Goal: Task Accomplishment & Management: Use online tool/utility

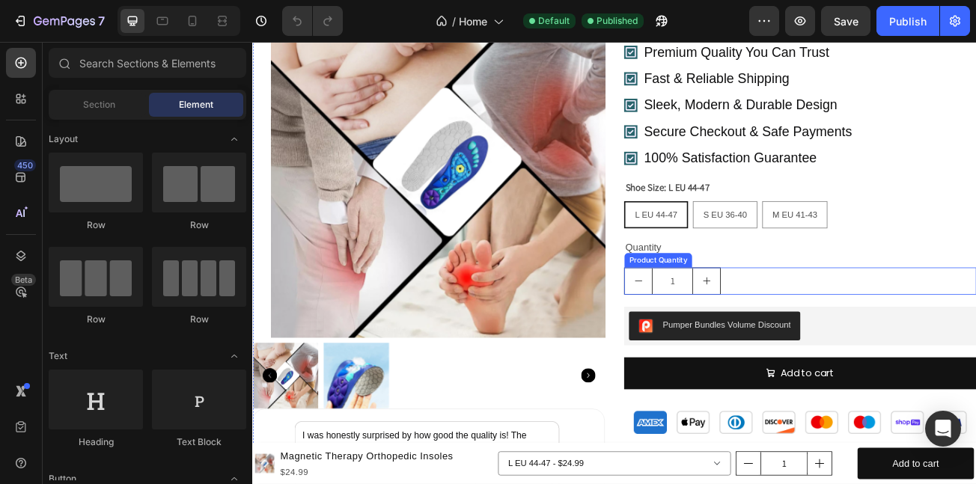
scroll to position [1397, 0]
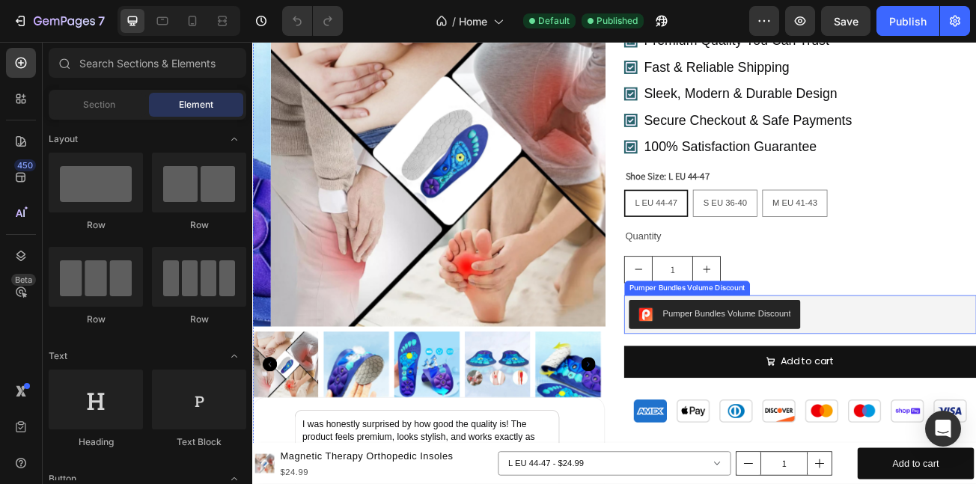
click at [926, 375] on button "Pumper Bundles Volume Discount" at bounding box center [825, 380] width 213 height 36
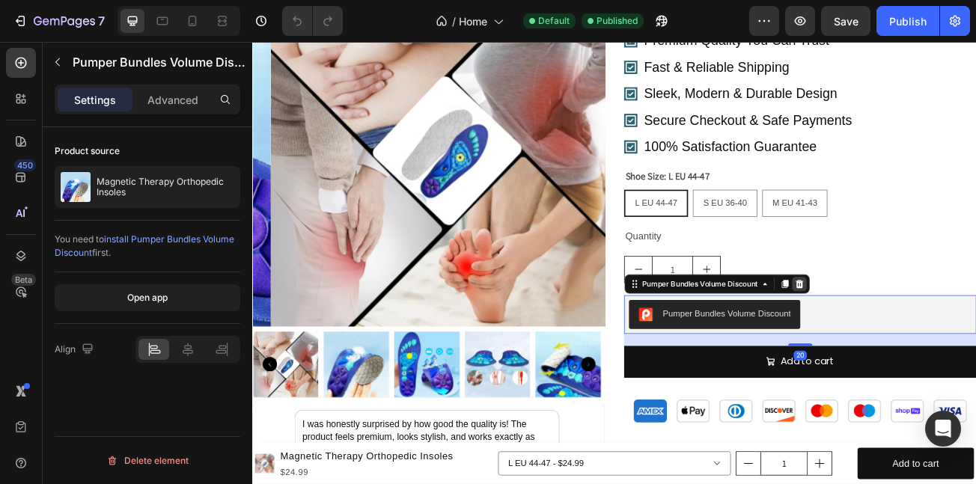
click at [926, 344] on icon at bounding box center [931, 342] width 10 height 10
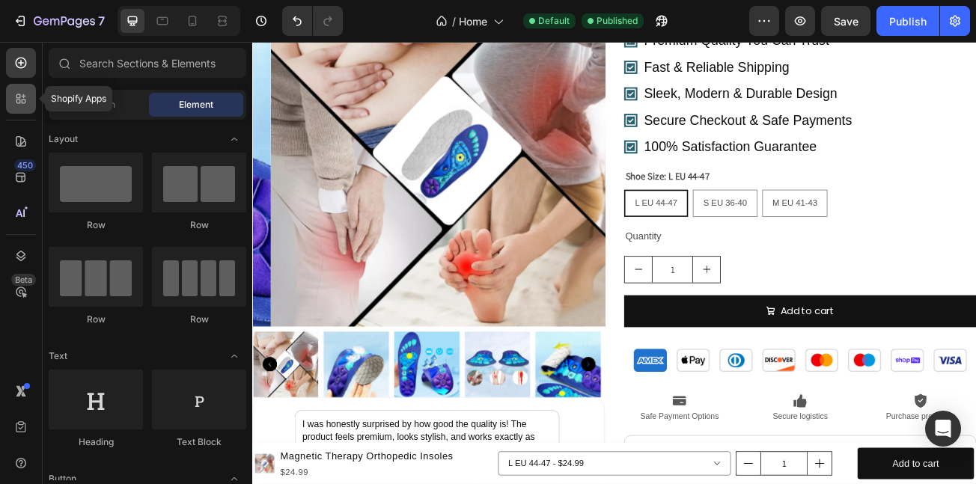
click at [20, 109] on div at bounding box center [21, 99] width 30 height 30
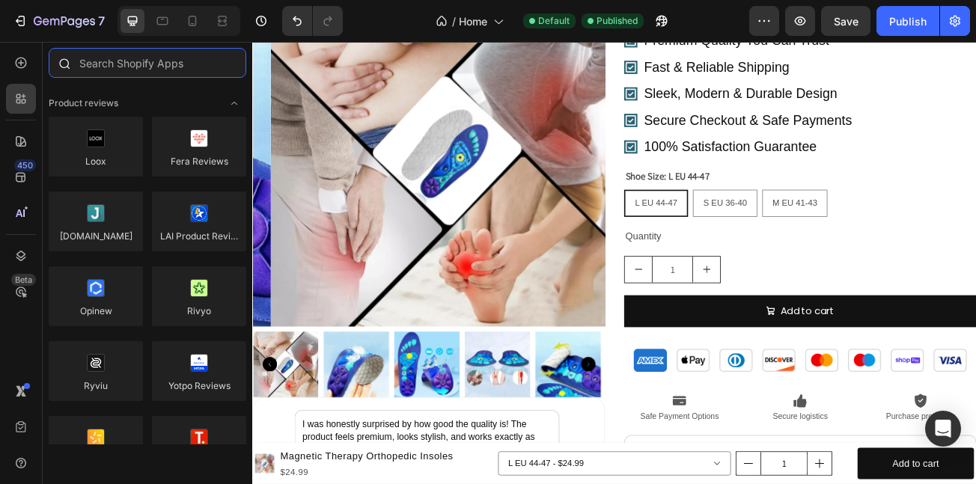
click at [129, 69] on input "text" at bounding box center [148, 63] width 198 height 30
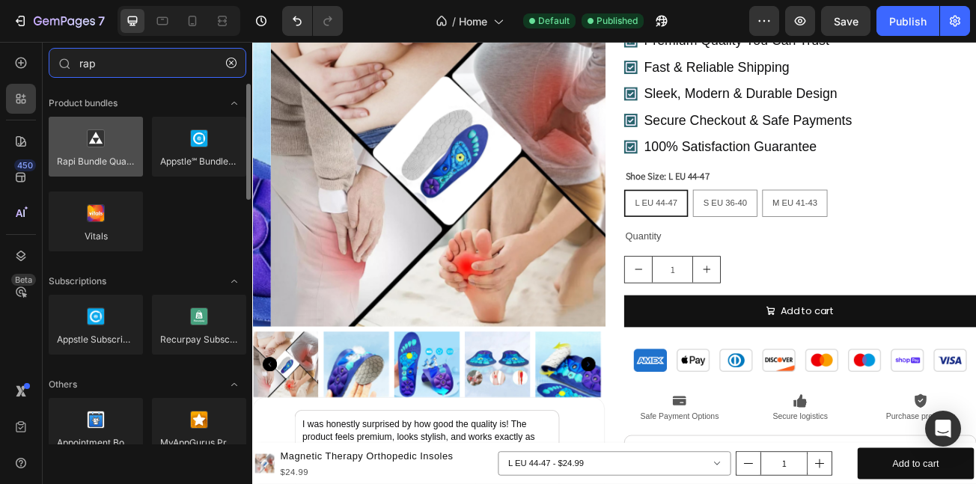
type input "rap"
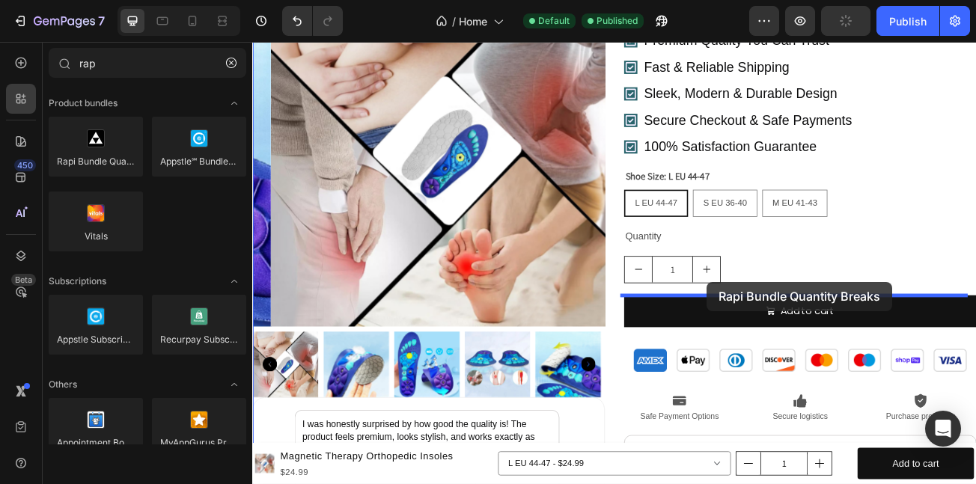
drag, startPoint x: 353, startPoint y: 188, endPoint x: 816, endPoint y: 340, distance: 486.8
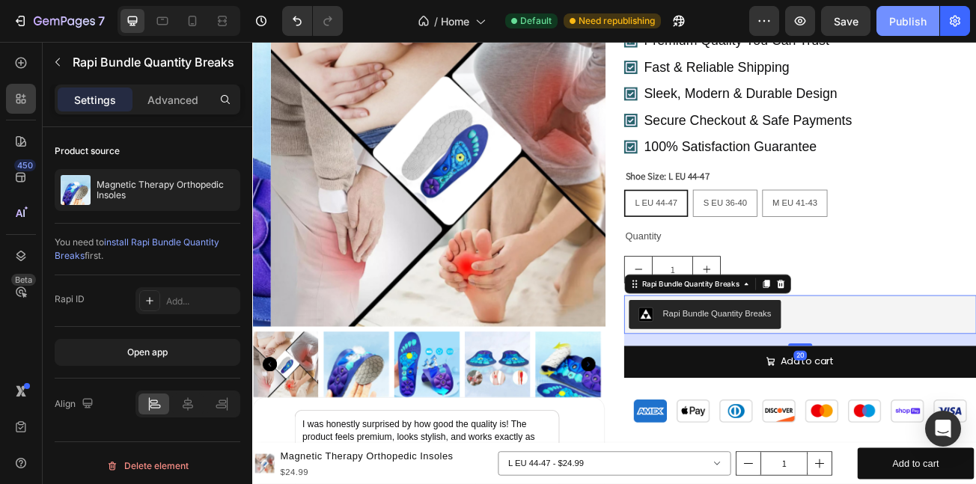
click at [924, 17] on div "Publish" at bounding box center [907, 21] width 37 height 16
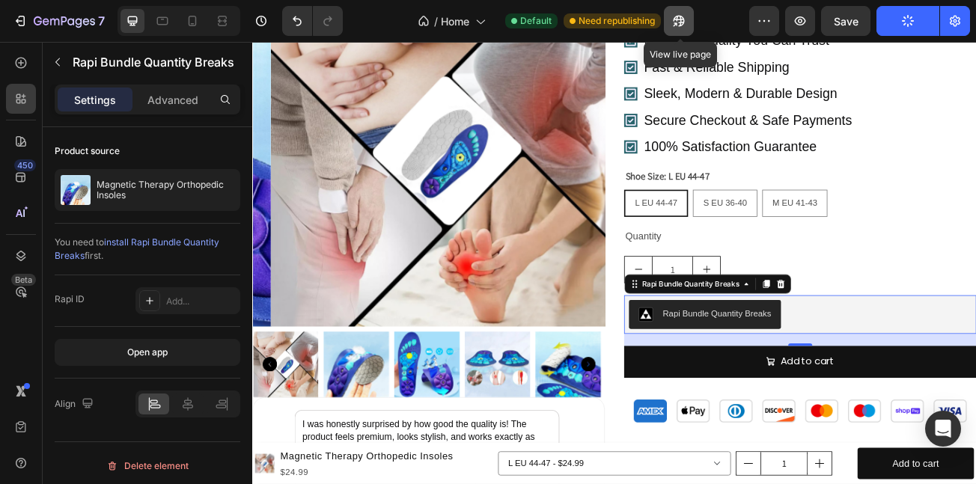
click at [677, 22] on icon "button" at bounding box center [676, 24] width 4 height 4
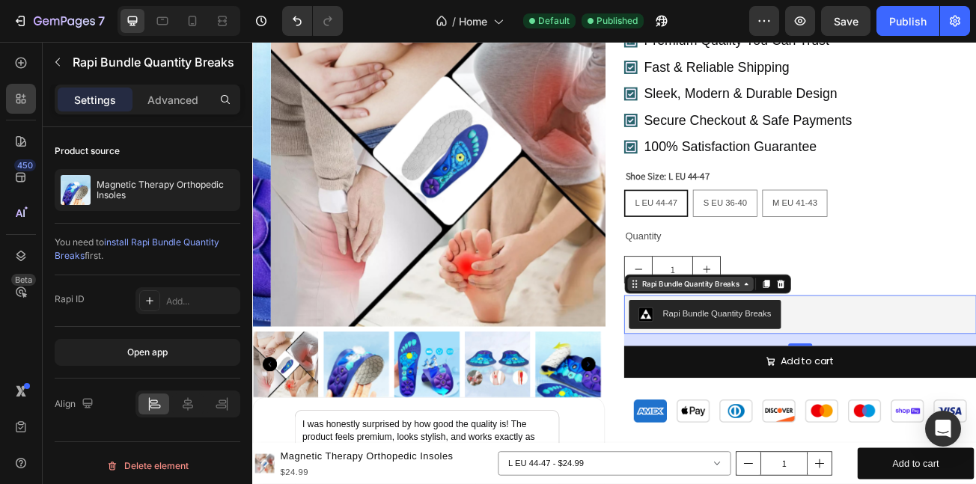
click at [867, 347] on div "Rapi Bundle Quantity Breaks" at bounding box center [816, 342] width 207 height 24
click at [805, 372] on button "Rapi Bundle Quantity Breaks" at bounding box center [813, 380] width 189 height 36
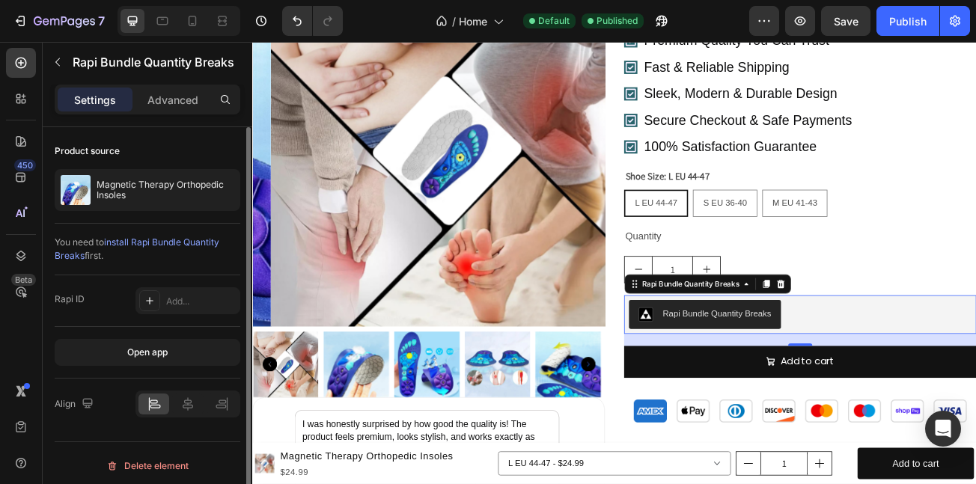
click at [132, 243] on span "install Rapi Bundle Quantity Breaks" at bounding box center [137, 249] width 165 height 25
click at [899, 24] on div "Publish" at bounding box center [907, 21] width 37 height 16
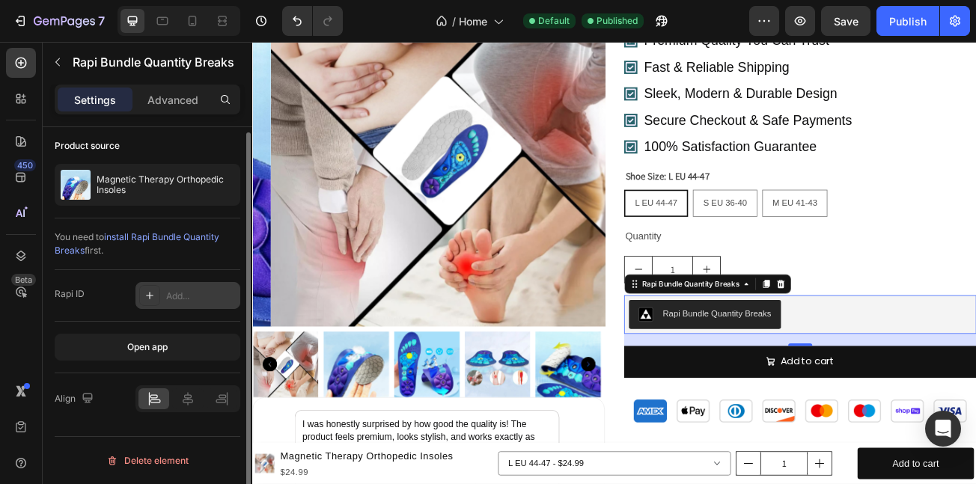
click at [176, 288] on div "Add..." at bounding box center [187, 295] width 105 height 27
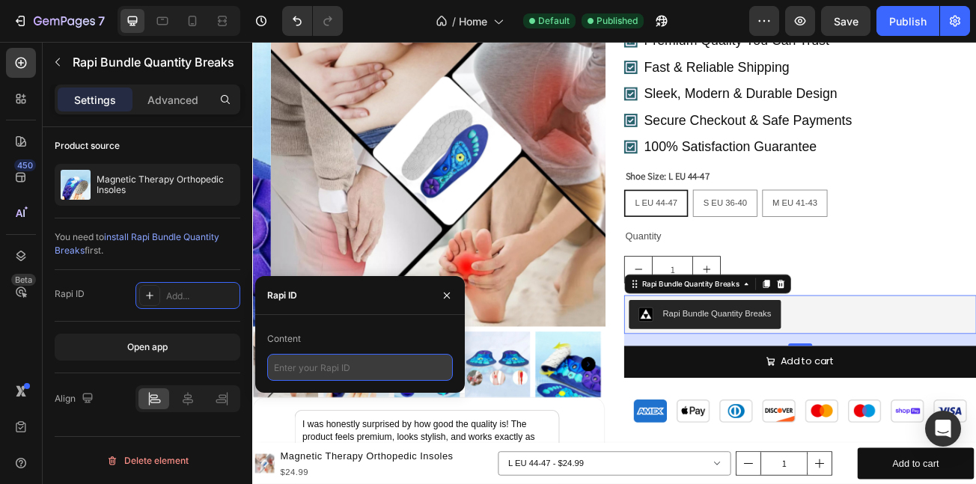
click at [334, 363] on input "text" at bounding box center [360, 367] width 186 height 27
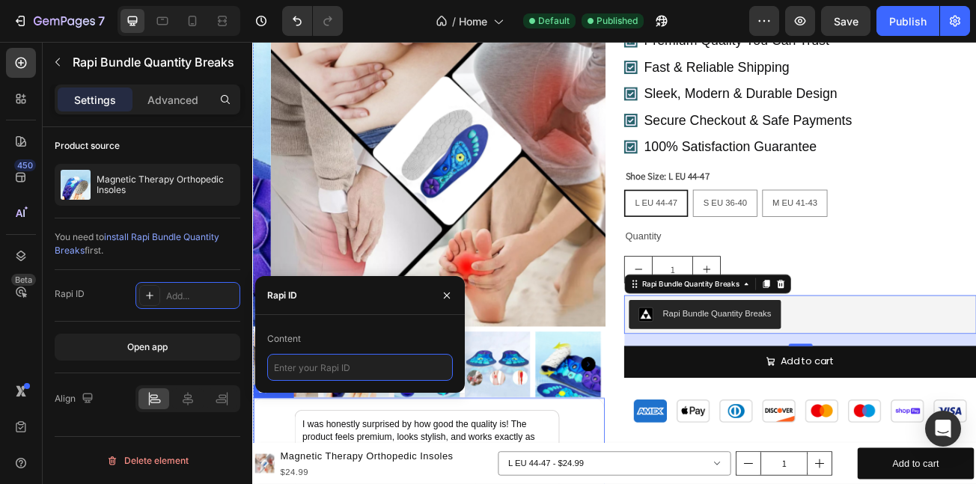
paste input "<div data-rapi-id="rapi_63d4fa41a11aa8"></div>"
type input "<div data-rapi-id="rapi_63d4fa41a11aa8"></div>"
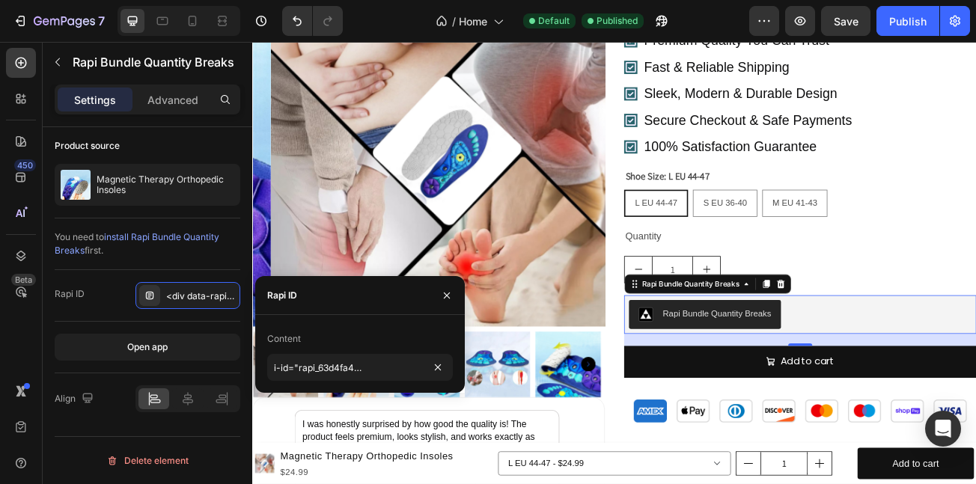
scroll to position [0, 0]
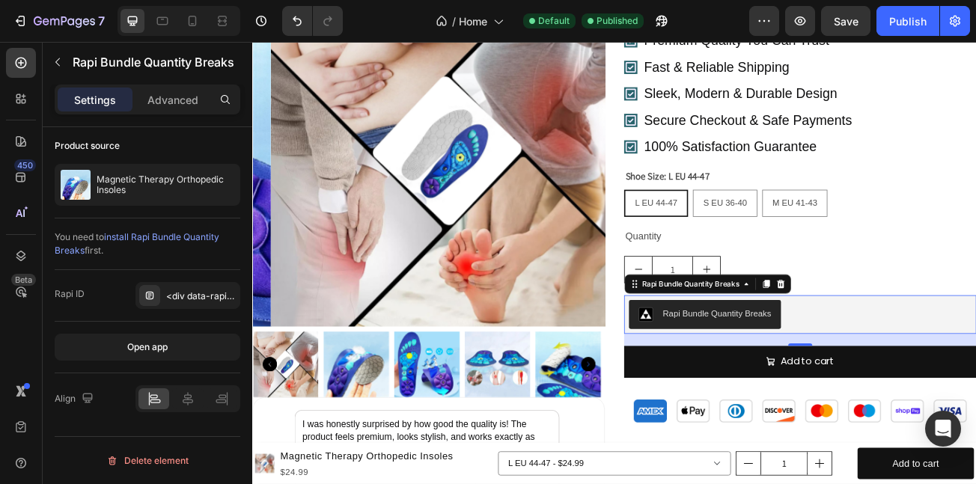
click at [3, 329] on div "450 Beta" at bounding box center [21, 263] width 43 height 442
click at [911, 16] on div "Publish" at bounding box center [907, 21] width 37 height 16
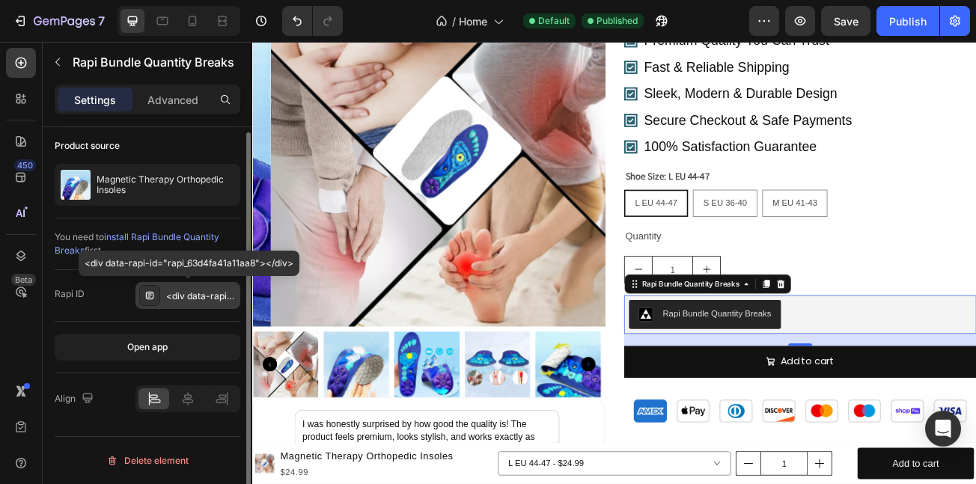
click at [174, 294] on div "<div data-rapi-id="rapi_63d4fa41a11aa8"></div>" at bounding box center [201, 296] width 70 height 13
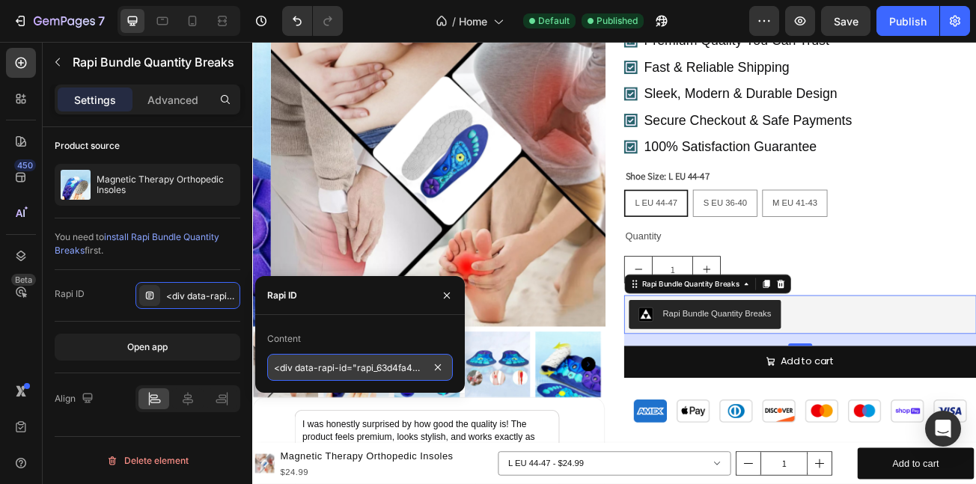
click at [402, 366] on input "<div data-rapi-id="rapi_63d4fa41a11aa8"></div>" at bounding box center [360, 367] width 186 height 27
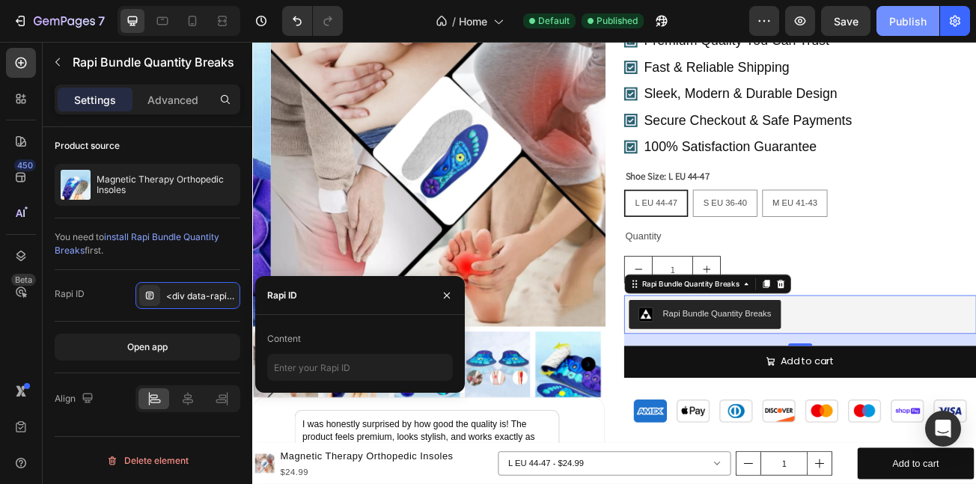
drag, startPoint x: 910, startPoint y: 23, endPoint x: 894, endPoint y: 31, distance: 18.4
click at [911, 23] on div "Publish" at bounding box center [907, 21] width 37 height 16
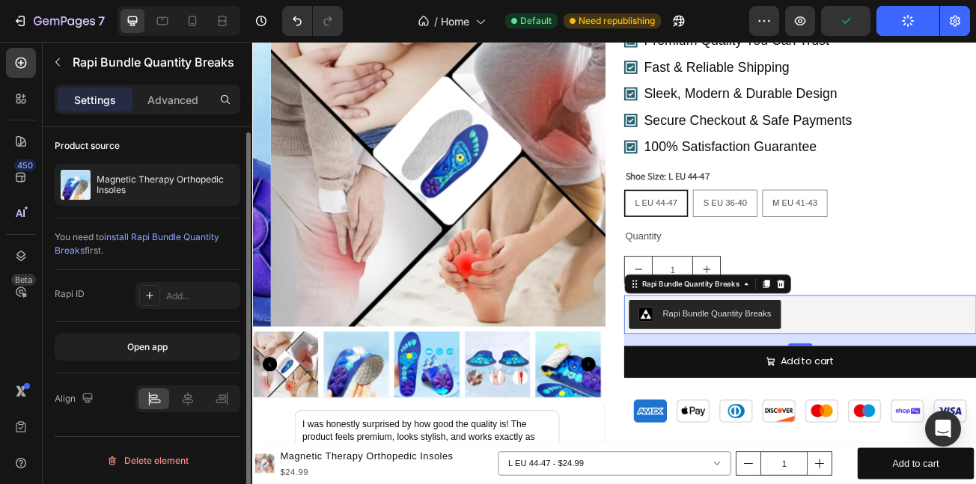
click at [189, 236] on span "install Rapi Bundle Quantity Breaks" at bounding box center [137, 243] width 165 height 25
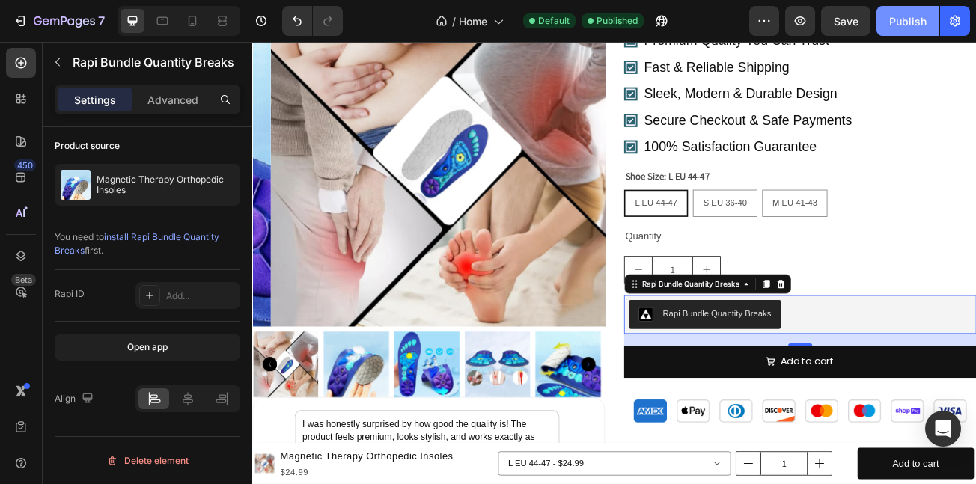
click at [893, 19] on div "Publish" at bounding box center [907, 21] width 37 height 16
click at [889, 24] on div "Publish" at bounding box center [907, 21] width 37 height 16
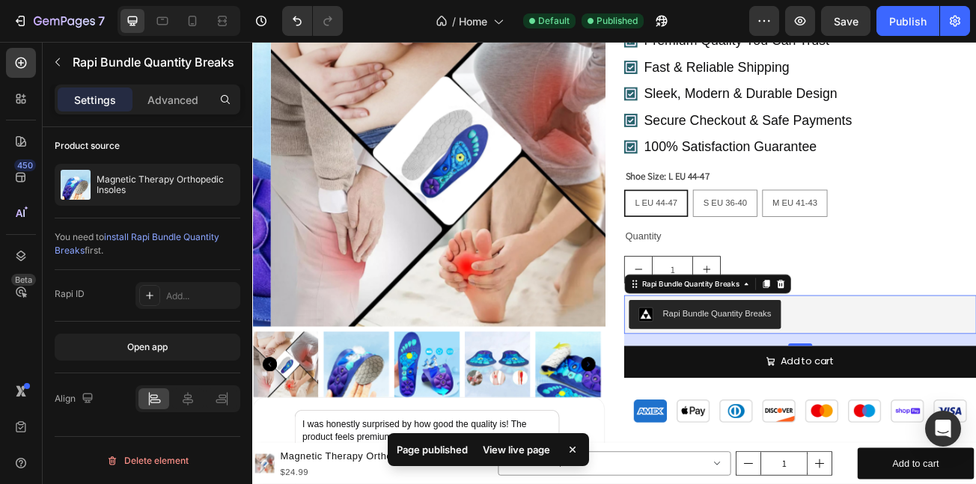
click at [505, 452] on div "View live page" at bounding box center [516, 449] width 85 height 21
